Goal: Transaction & Acquisition: Purchase product/service

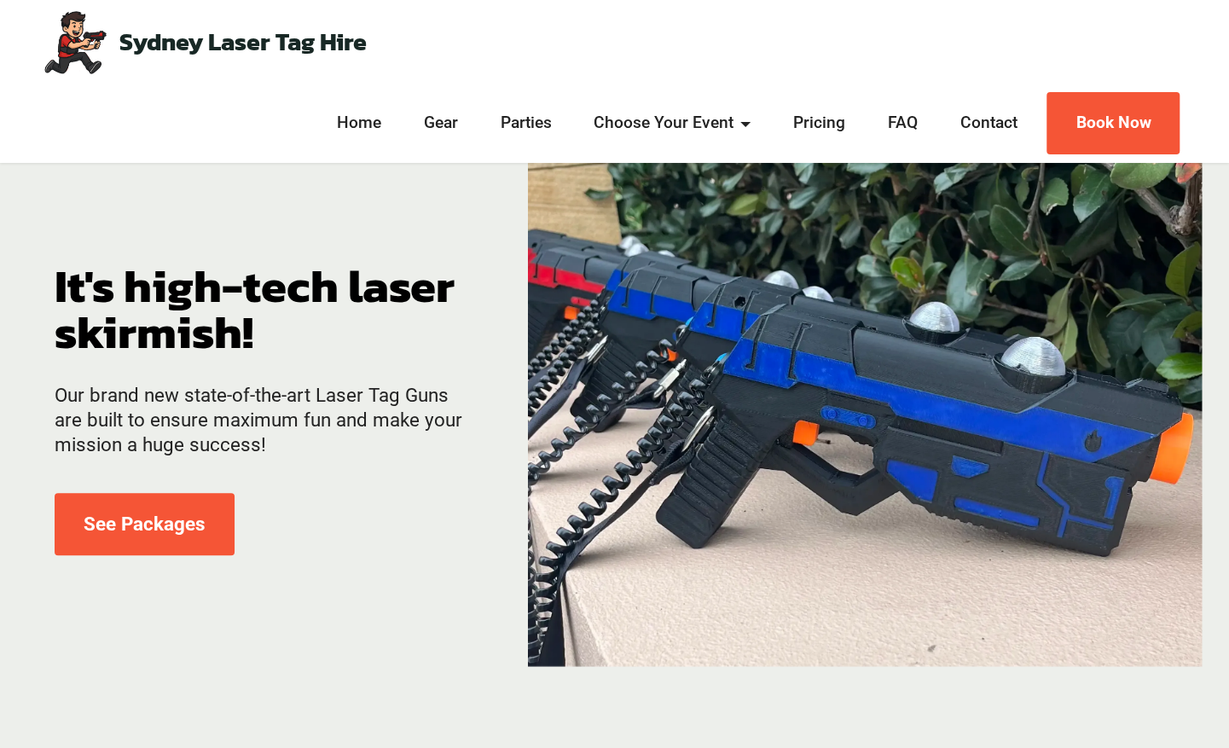
click at [437, 143] on li "Gear" at bounding box center [440, 123] width 77 height 46
click at [438, 101] on li "Gear" at bounding box center [440, 123] width 77 height 46
click at [431, 131] on link "Gear" at bounding box center [441, 123] width 44 height 25
click at [126, 521] on link "See Packages" at bounding box center [145, 524] width 180 height 62
